Goal: Task Accomplishment & Management: Manage account settings

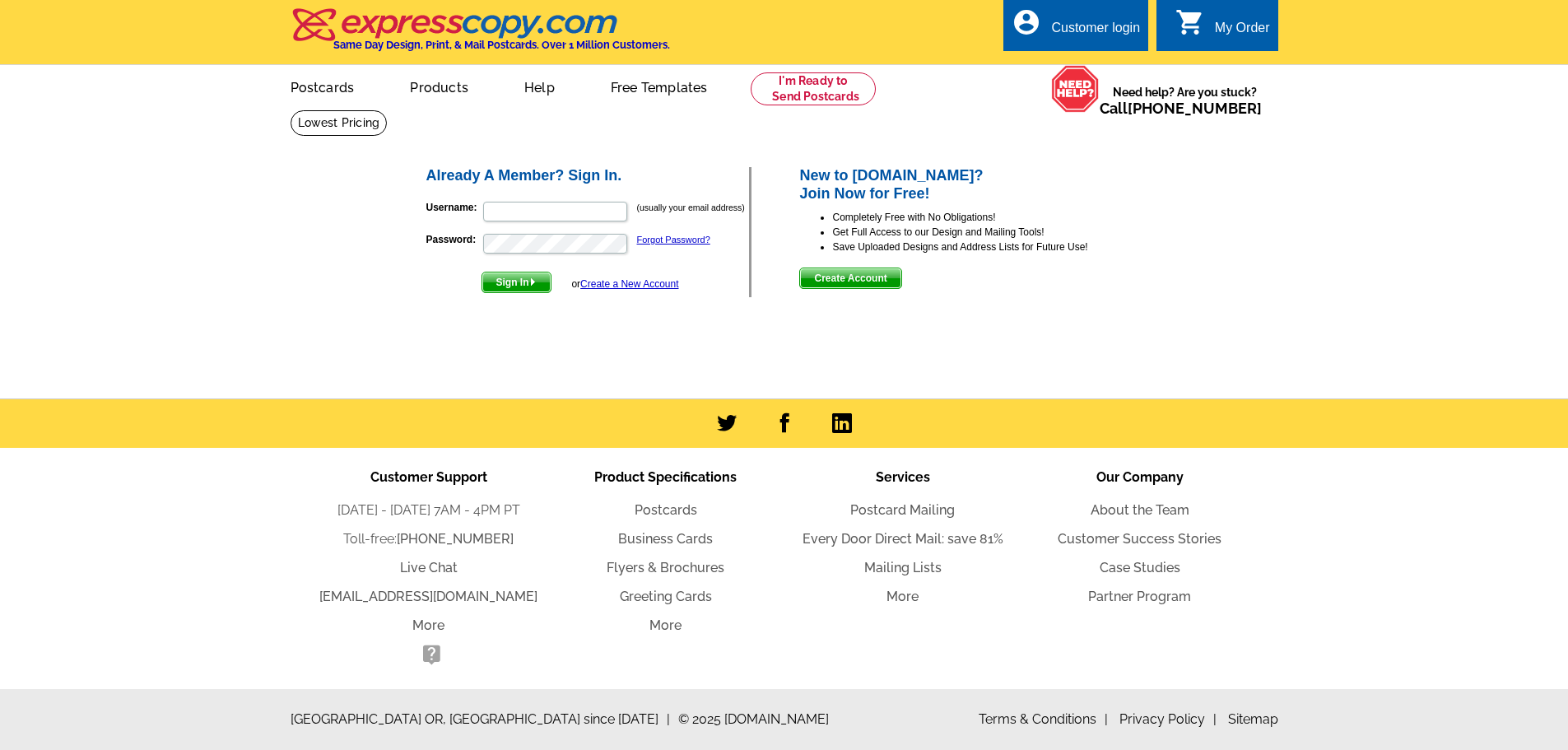
type input "[PERSON_NAME][EMAIL_ADDRESS][DOMAIN_NAME]"
click at [527, 282] on span "Sign In" at bounding box center [516, 282] width 68 height 20
